Goal: Task Accomplishment & Management: Manage account settings

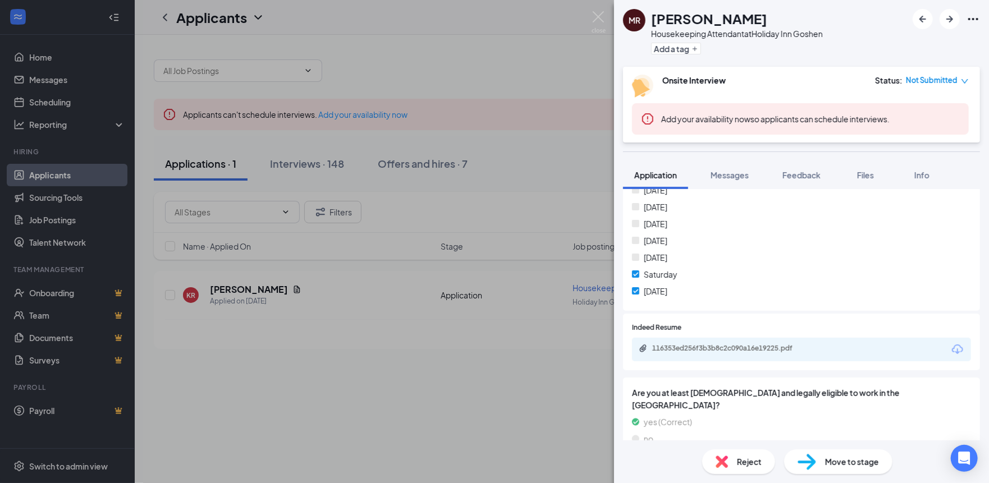
scroll to position [358, 0]
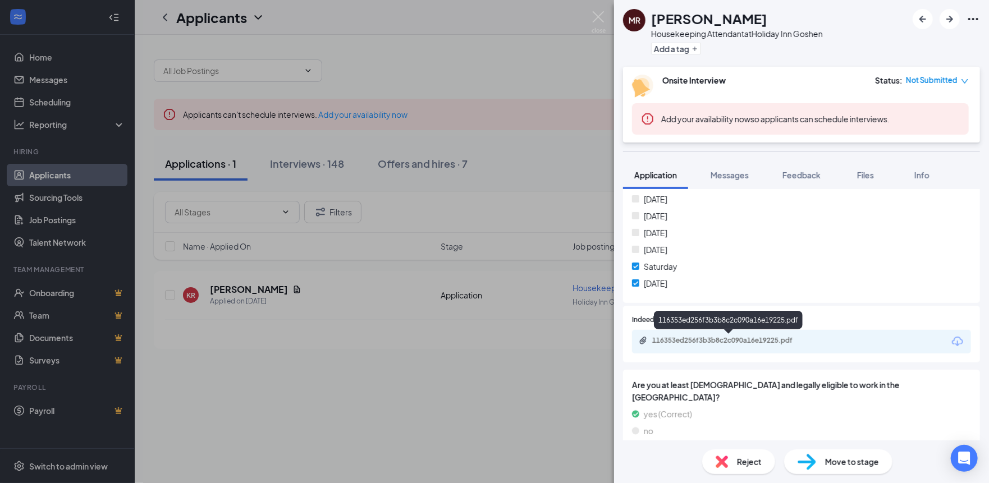
click at [776, 336] on div "116353ed256f3b3b8c2c090a16e19225.pdf" at bounding box center [730, 340] width 157 height 9
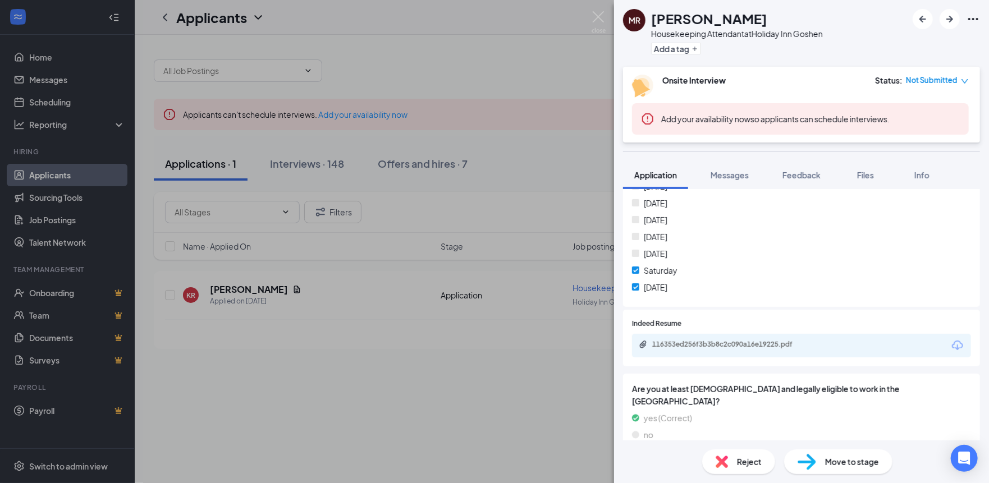
click at [603, 19] on img at bounding box center [599, 22] width 14 height 22
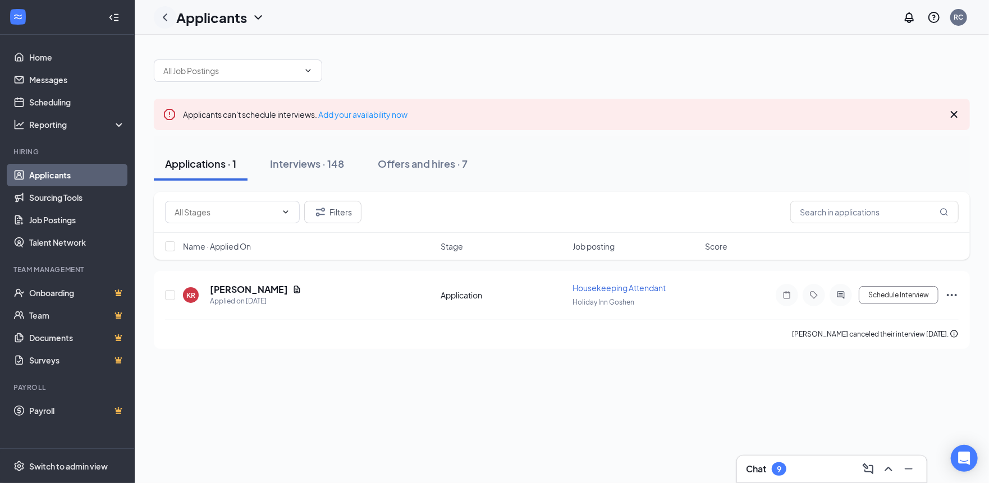
click at [161, 15] on icon "ChevronLeft" at bounding box center [164, 17] width 13 height 13
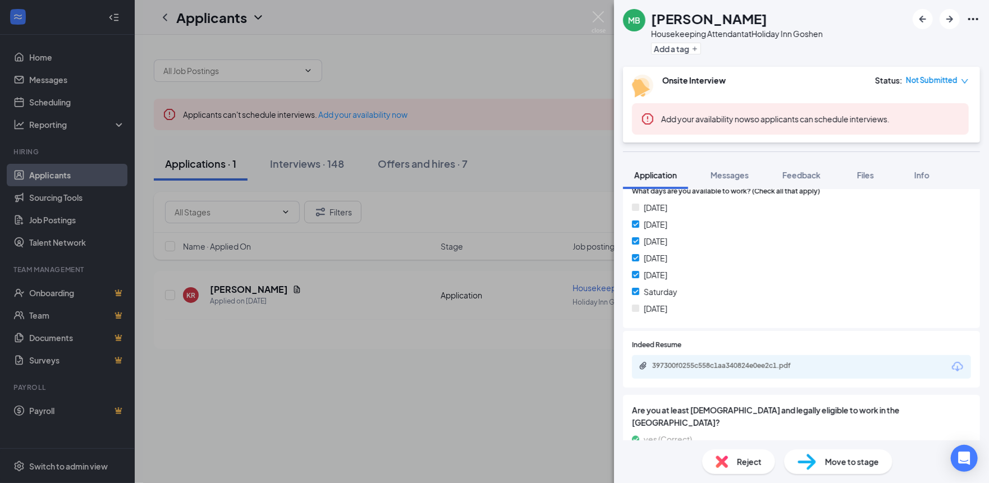
scroll to position [389, 0]
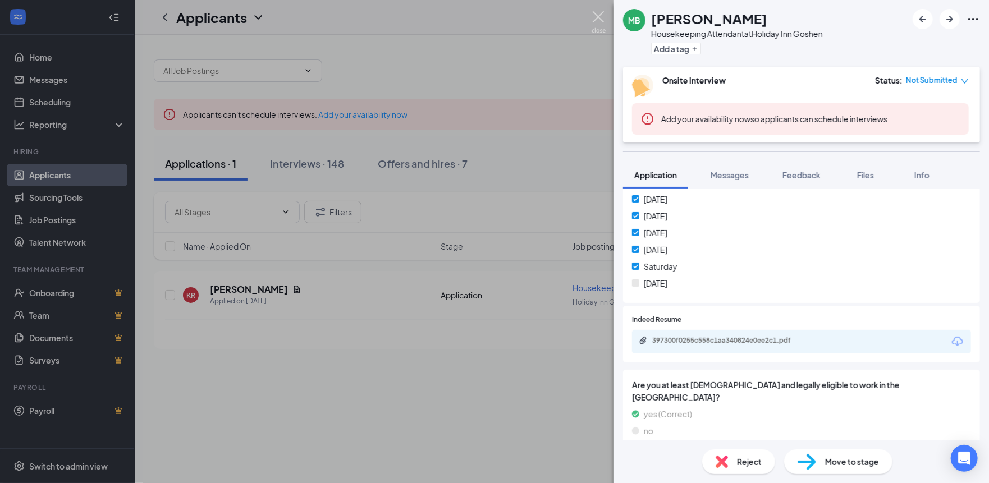
click at [595, 11] on img at bounding box center [599, 22] width 14 height 22
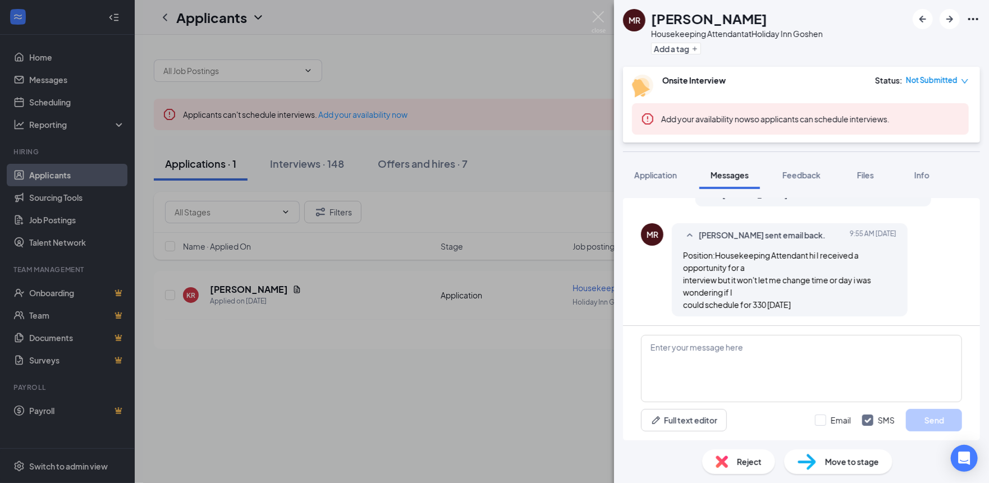
scroll to position [120, 0]
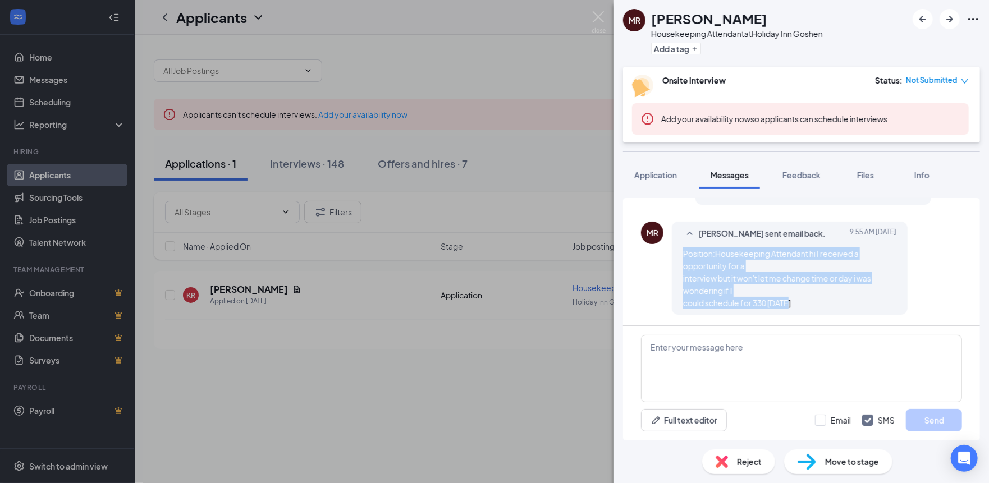
drag, startPoint x: 686, startPoint y: 255, endPoint x: 802, endPoint y: 297, distance: 123.6
click at [802, 297] on div "Magen Richardson sent email back. Today 9:55 AM Position:Housekeeping Attendant…" at bounding box center [790, 268] width 236 height 93
click at [804, 296] on div "Position:Housekeeping Attendant hi I received a opportunity for a interview but…" at bounding box center [789, 278] width 213 height 62
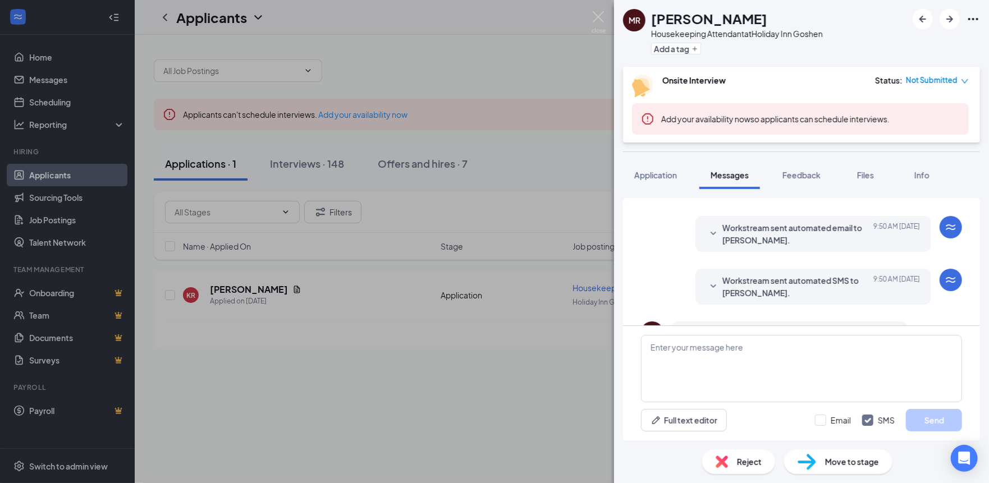
scroll to position [0, 0]
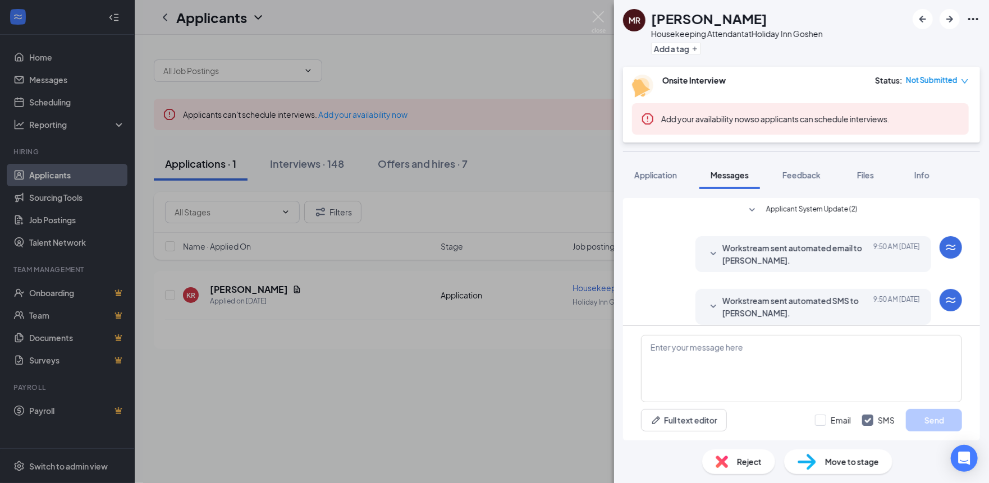
click at [722, 256] on span "Workstream sent automated email to Magen Richardson." at bounding box center [795, 254] width 147 height 25
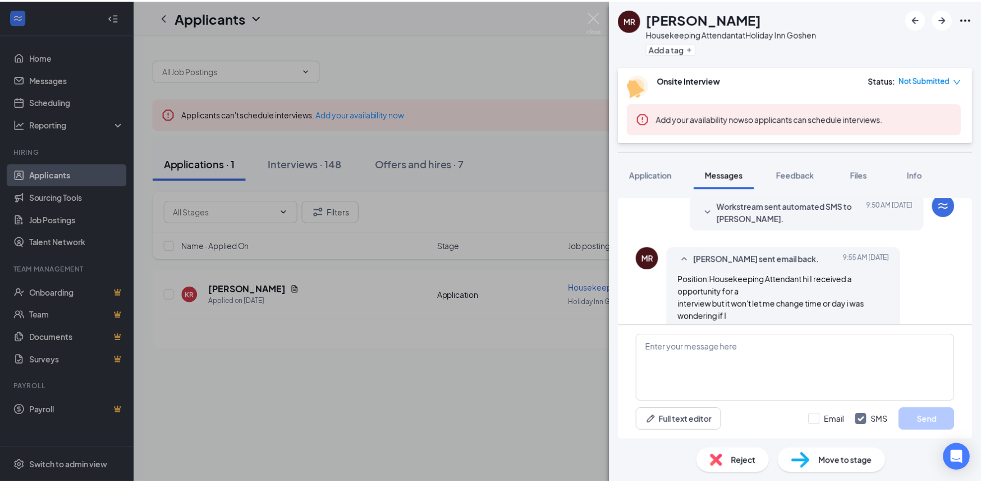
scroll to position [263, 0]
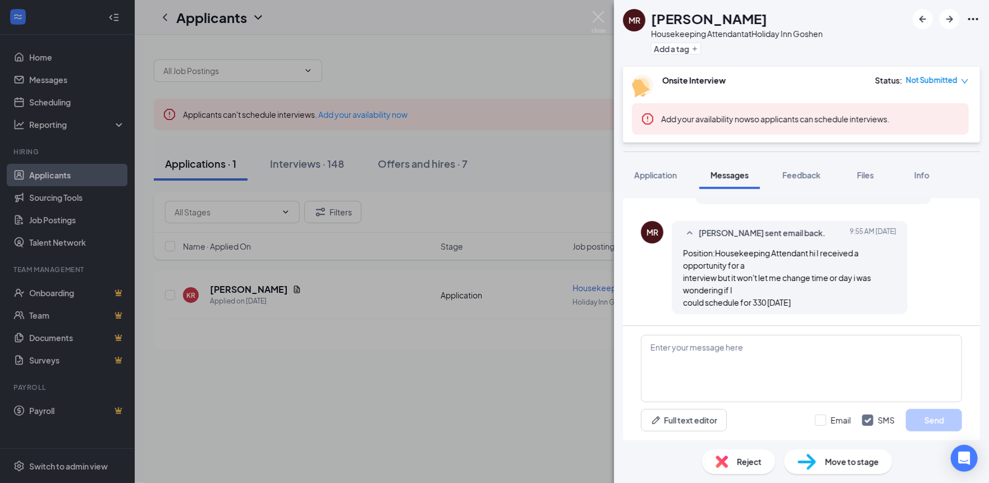
click at [605, 21] on img at bounding box center [599, 22] width 14 height 22
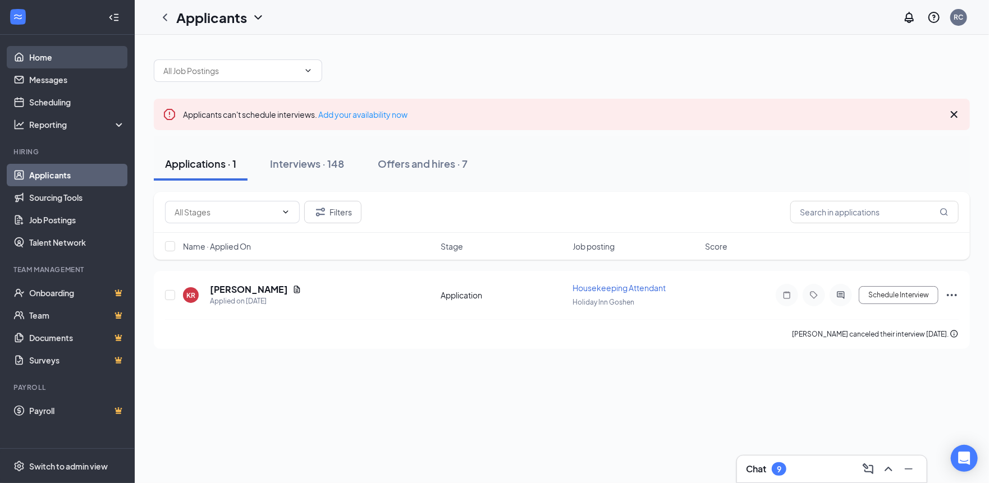
click at [81, 52] on link "Home" at bounding box center [77, 57] width 96 height 22
